Goal: Task Accomplishment & Management: Use online tool/utility

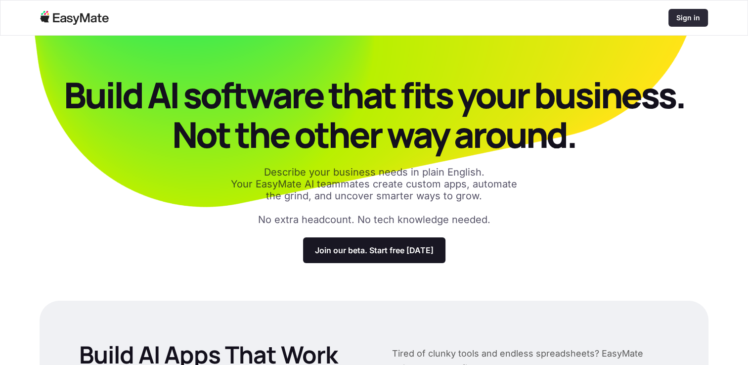
click at [693, 18] on p "Sign in" at bounding box center [688, 18] width 24 height 10
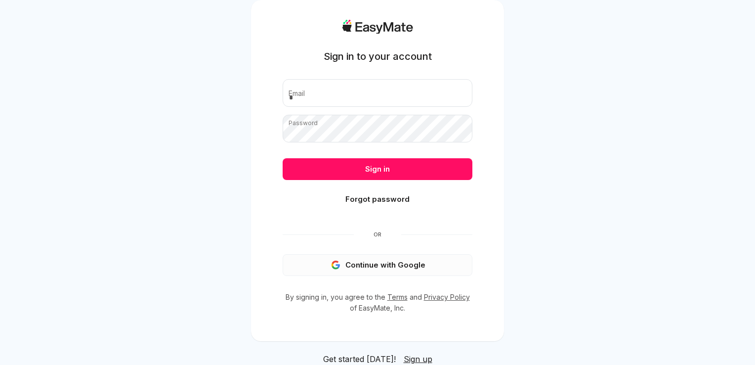
click at [387, 275] on button "Continue with Google" at bounding box center [378, 265] width 190 height 22
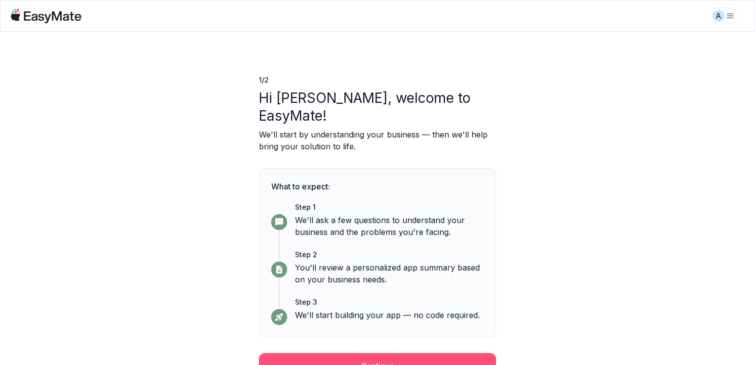
click at [429, 353] on button "Continue" at bounding box center [377, 366] width 237 height 26
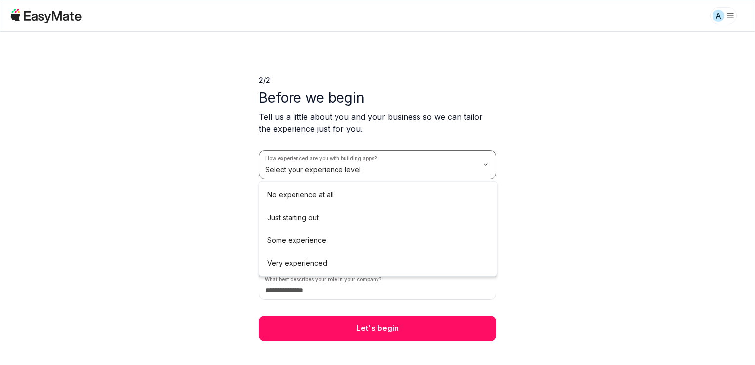
click at [428, 172] on html "A 2 / 2 Before we begin Tell us a little about you and your business so we can …" at bounding box center [377, 182] width 755 height 365
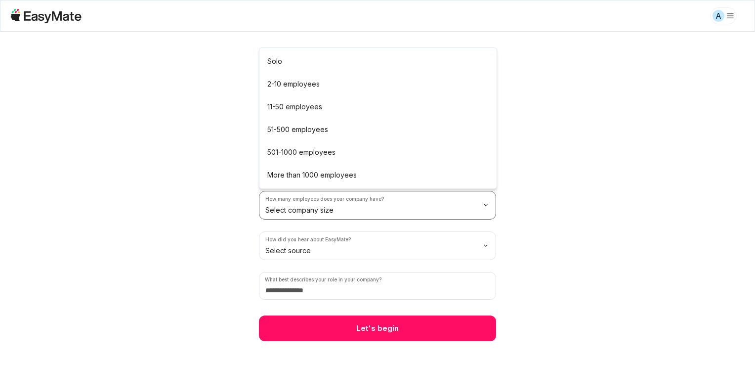
click at [424, 214] on html "A 2 / 2 Before we begin Tell us a little about you and your business so we can …" at bounding box center [377, 182] width 755 height 365
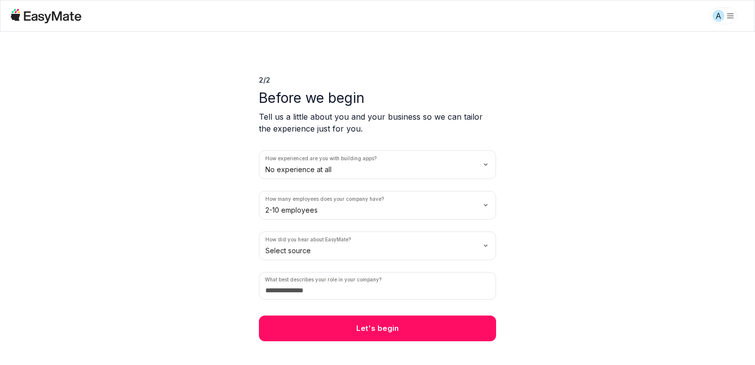
click at [365, 252] on html "A 2 / 2 Before we begin Tell us a little about you and your business so we can …" at bounding box center [377, 182] width 755 height 365
click at [326, 294] on input at bounding box center [377, 286] width 237 height 28
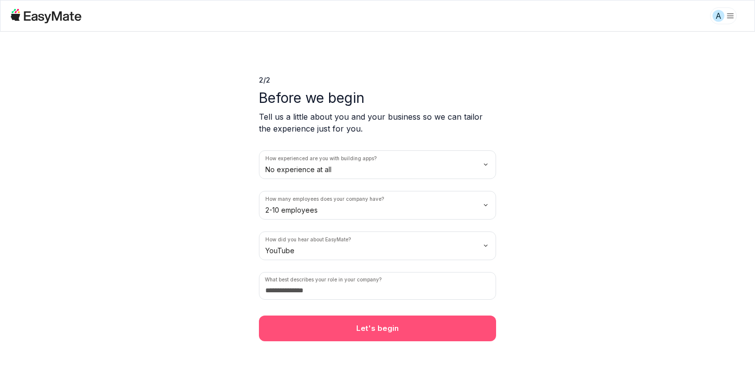
click at [332, 332] on button "Let's begin" at bounding box center [377, 328] width 237 height 26
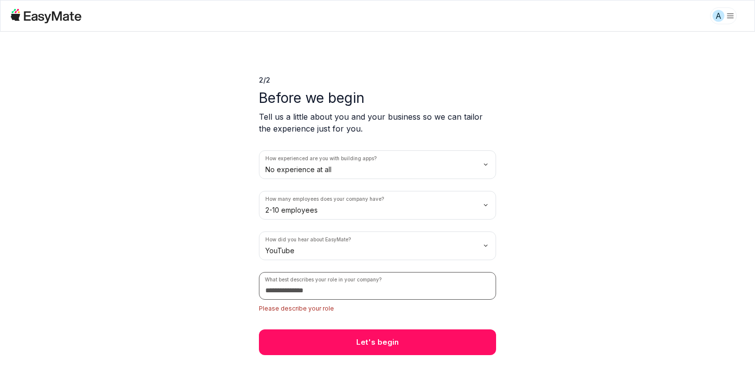
click at [327, 290] on input at bounding box center [377, 286] width 237 height 28
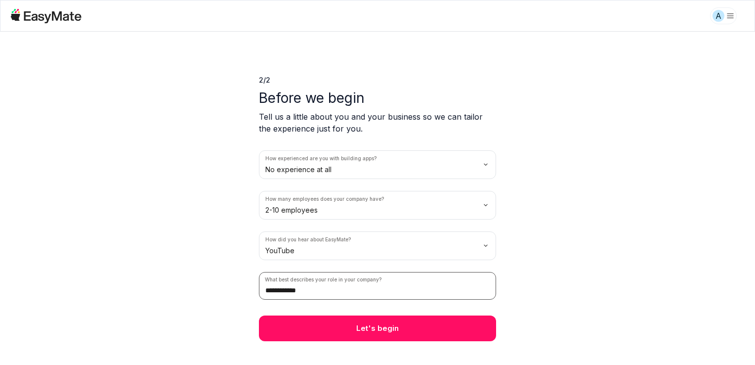
type input "**********"
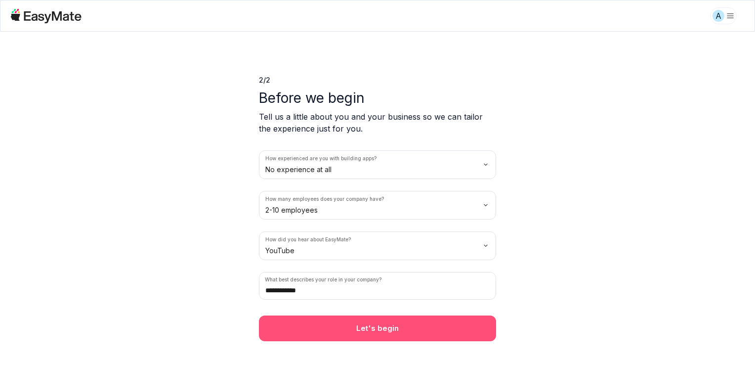
click at [354, 321] on button "Let's begin" at bounding box center [377, 328] width 237 height 26
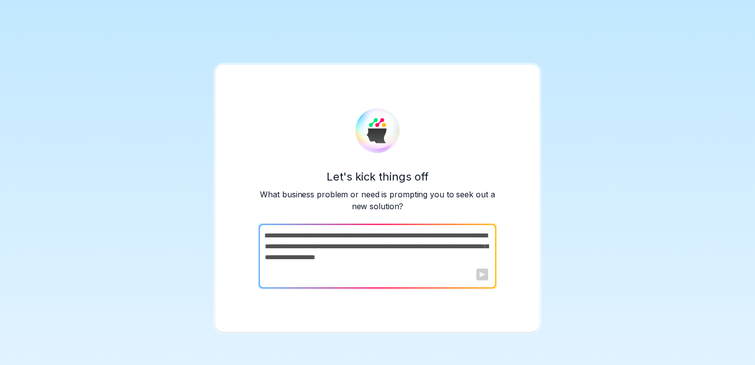
click at [465, 272] on textarea at bounding box center [376, 256] width 235 height 64
click at [486, 258] on textarea at bounding box center [376, 256] width 235 height 64
click at [483, 258] on textarea at bounding box center [376, 256] width 235 height 64
